Goal: Task Accomplishment & Management: Use online tool/utility

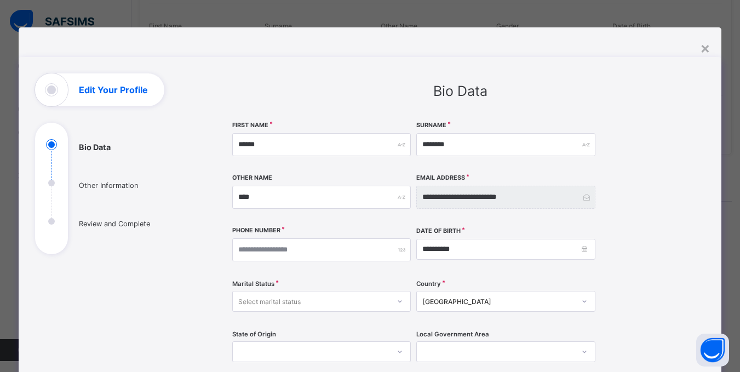
scroll to position [164, 0]
click at [708, 51] on div "×" at bounding box center [705, 47] width 10 height 19
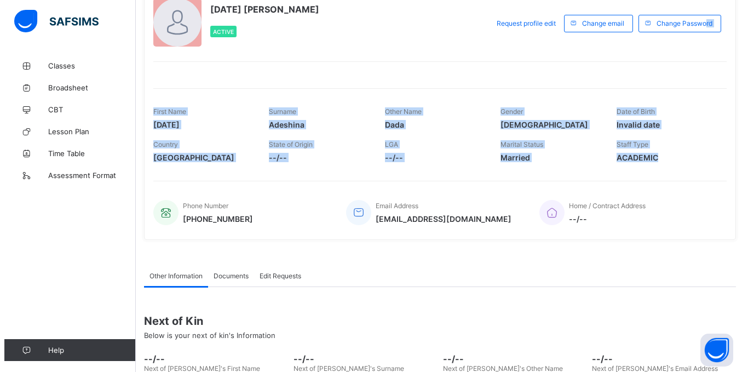
scroll to position [0, 0]
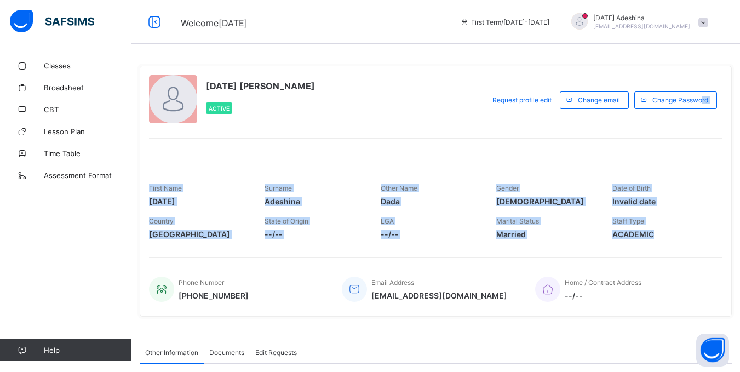
drag, startPoint x: 730, startPoint y: 71, endPoint x: 708, endPoint y: -15, distance: 88.1
click at [708, 0] on html "Welcome [DATE] First Term / [DATE]-[DATE] [DATE] Adeshina [EMAIL_ADDRESS][DOMAI…" at bounding box center [370, 274] width 740 height 548
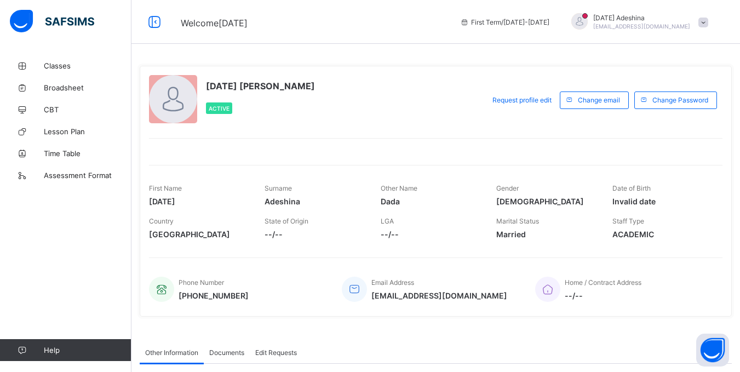
click at [436, 102] on div "[DATE] [PERSON_NAME] Active" at bounding box center [314, 100] width 330 height 50
click at [69, 176] on span "Assessment Format" at bounding box center [88, 175] width 88 height 9
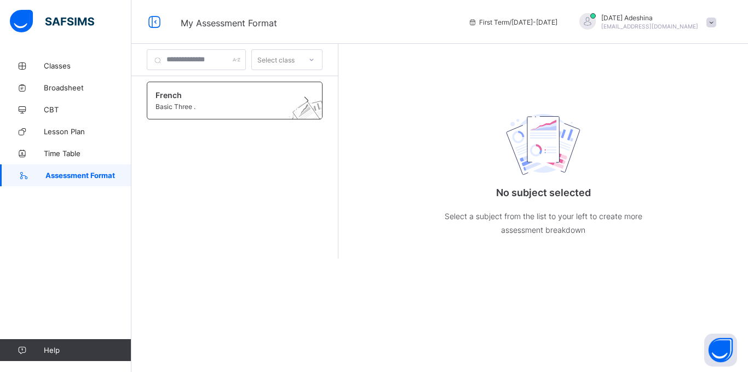
click at [200, 108] on span "Basic Three ." at bounding box center [224, 106] width 137 height 8
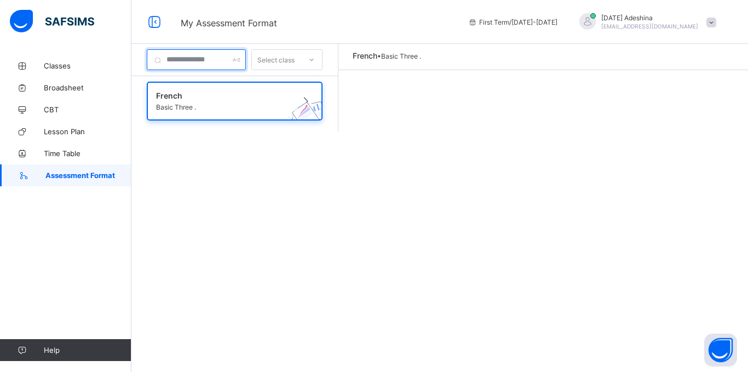
click at [240, 65] on input "text" at bounding box center [196, 59] width 99 height 21
type input "*"
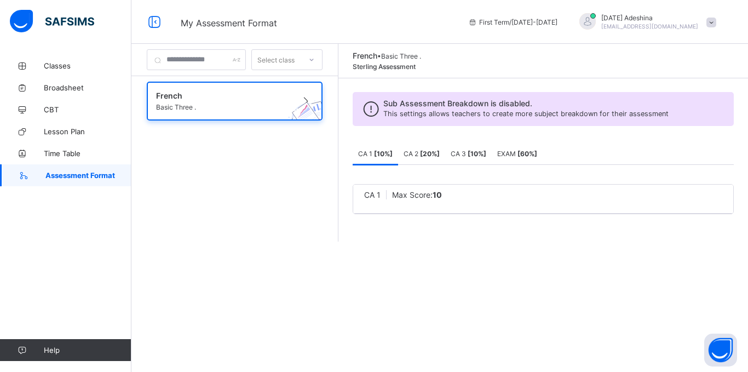
click at [440, 152] on b "[ 20 %]" at bounding box center [430, 154] width 20 height 8
click at [479, 151] on span "CA 3 [ 10 %]" at bounding box center [469, 154] width 36 height 8
click at [536, 152] on span "EXAM [ 60 %]" at bounding box center [517, 154] width 40 height 8
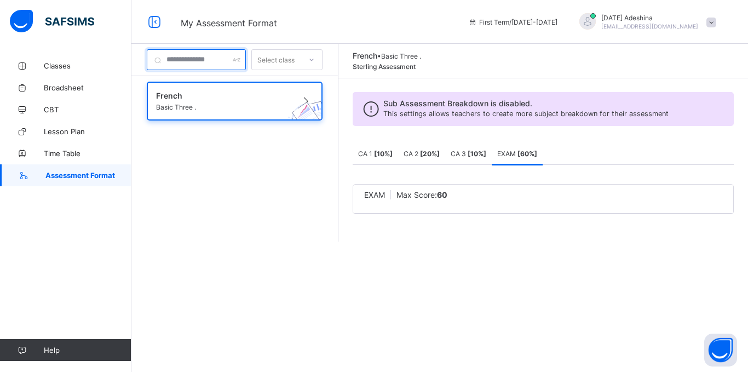
click at [246, 61] on div at bounding box center [196, 59] width 99 height 21
type input "******"
click at [179, 105] on span "Basic Three ." at bounding box center [224, 107] width 136 height 8
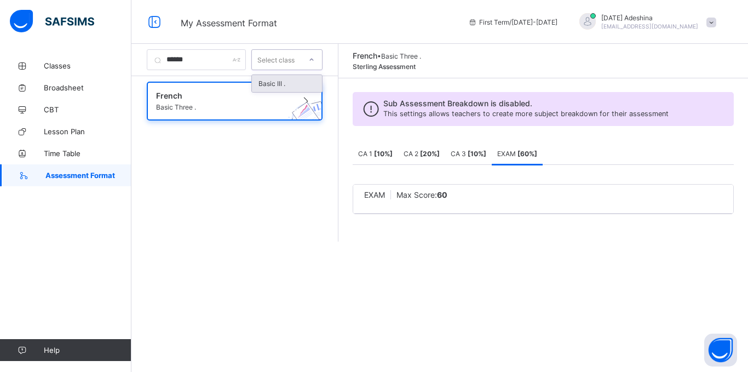
click at [315, 60] on icon at bounding box center [311, 59] width 7 height 11
click at [310, 84] on div "Basic III ." at bounding box center [287, 83] width 70 height 17
click at [319, 102] on img at bounding box center [309, 121] width 60 height 58
click at [657, 18] on span "[DATE] Adeshina" at bounding box center [649, 18] width 97 height 8
